Goal: Check status: Check status

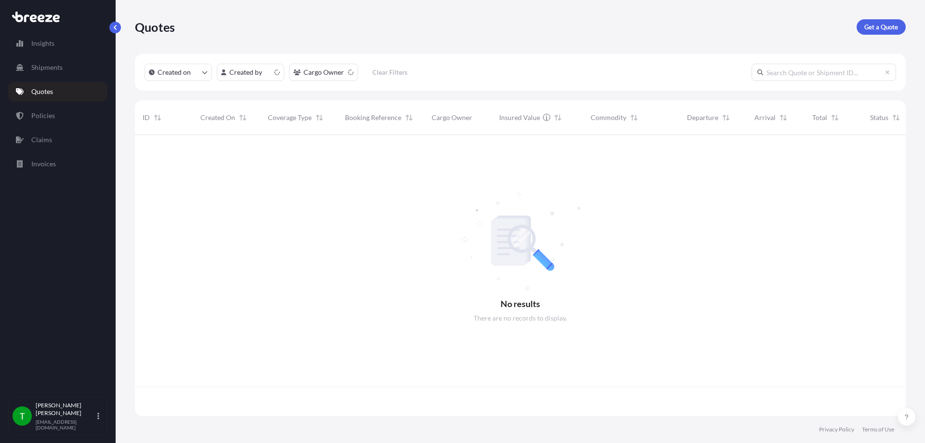
scroll to position [279, 764]
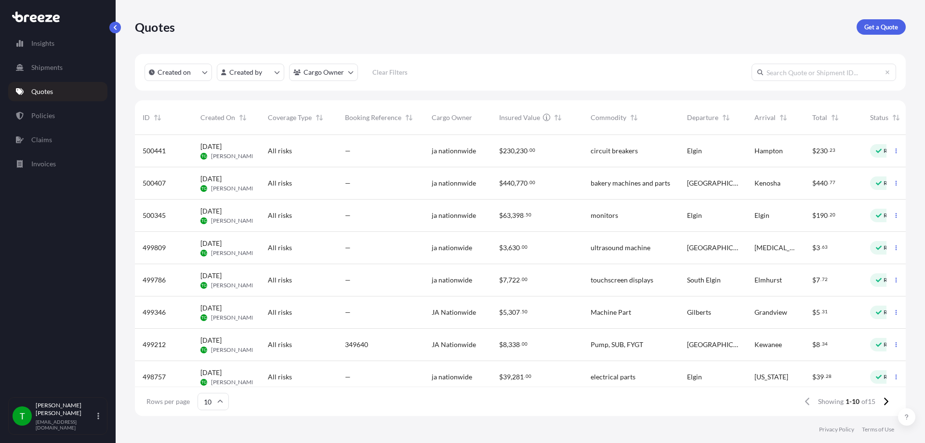
click at [222, 150] on span "[DATE]" at bounding box center [210, 147] width 21 height 10
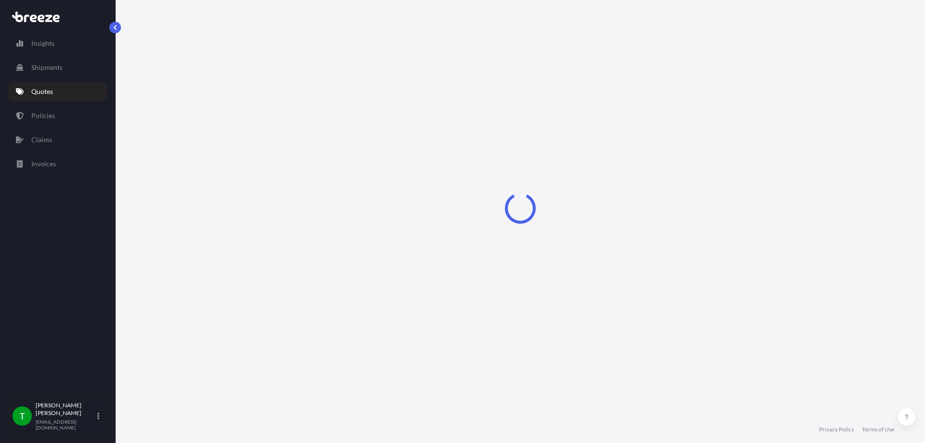
select select "Road"
select select "1"
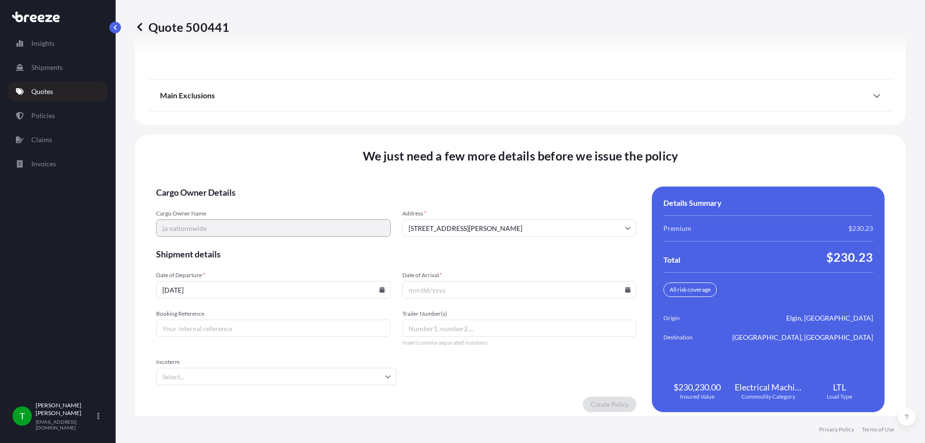
scroll to position [1239, 0]
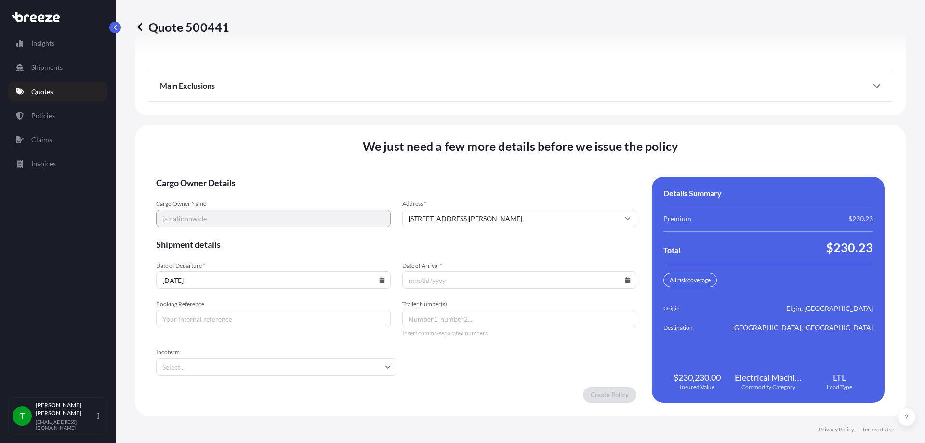
click at [625, 282] on icon at bounding box center [627, 280] width 5 height 6
click at [489, 174] on button "8" at bounding box center [486, 173] width 15 height 15
type input "[DATE]"
click at [217, 318] on input "Booking Reference" at bounding box center [273, 318] width 235 height 17
type input "350595"
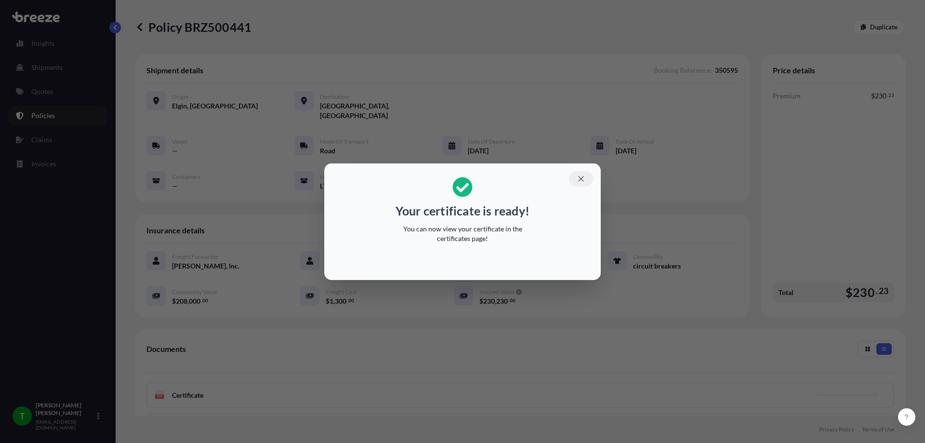
click at [579, 178] on icon "button" at bounding box center [581, 178] width 9 height 9
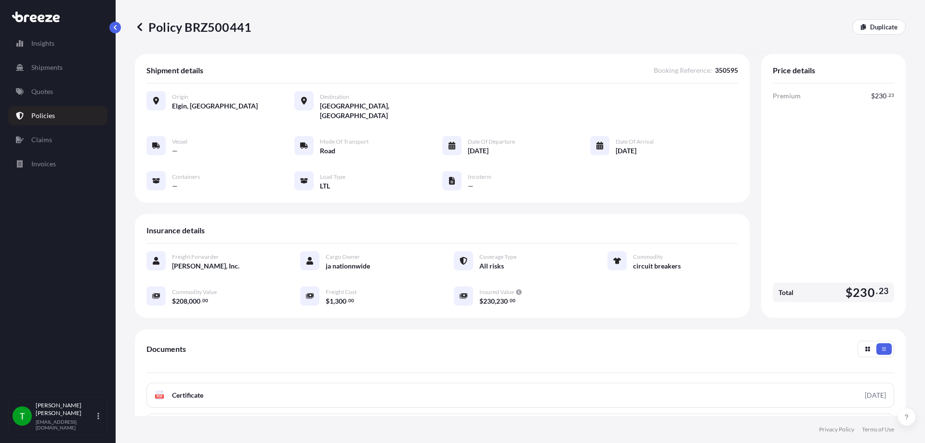
drag, startPoint x: 74, startPoint y: 227, endPoint x: 79, endPoint y: 217, distance: 11.7
click at [74, 227] on div "Insights Shipments Quotes Policies Claims Invoices" at bounding box center [57, 211] width 99 height 372
